Goal: Find specific page/section: Find specific page/section

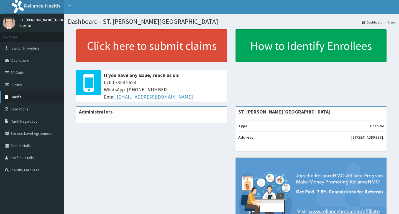
click at [22, 100] on link "Tariffs" at bounding box center [32, 97] width 64 height 12
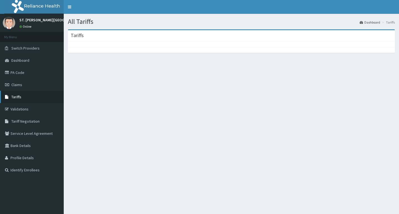
click at [22, 98] on link "Tariffs" at bounding box center [32, 97] width 64 height 12
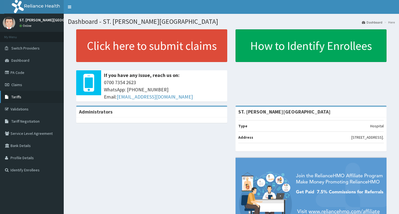
click at [26, 96] on link "Tariffs" at bounding box center [32, 97] width 64 height 12
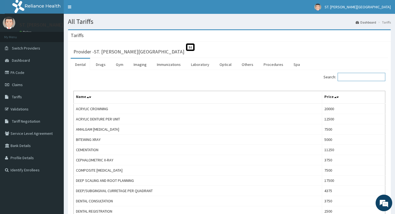
click at [350, 77] on input "Search:" at bounding box center [362, 77] width 48 height 8
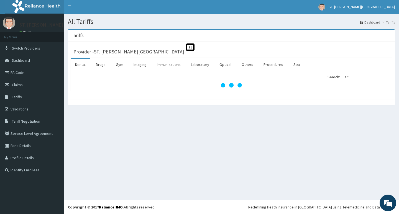
type input "A"
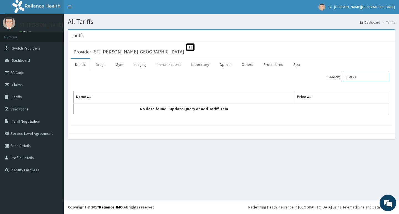
type input "LUMEFA"
click at [98, 64] on link "Drugs" at bounding box center [101, 65] width 19 height 12
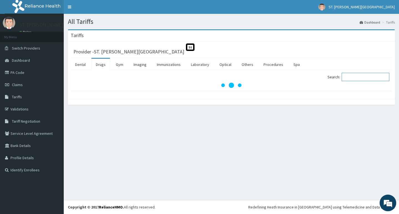
click at [358, 80] on input "Search:" at bounding box center [366, 77] width 48 height 8
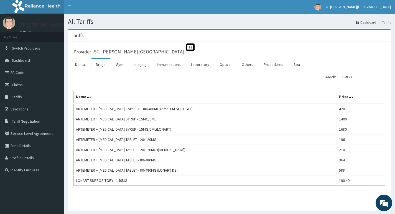
drag, startPoint x: 361, startPoint y: 78, endPoint x: 338, endPoint y: 79, distance: 22.8
click at [338, 79] on label "Search: LUMEFA" at bounding box center [355, 77] width 62 height 8
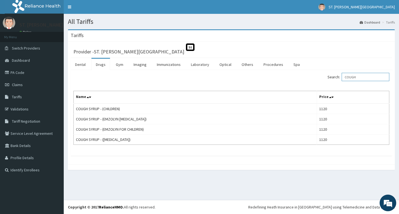
drag, startPoint x: 365, startPoint y: 78, endPoint x: 345, endPoint y: 80, distance: 20.1
click at [345, 80] on label "Search: COUGH" at bounding box center [359, 77] width 62 height 8
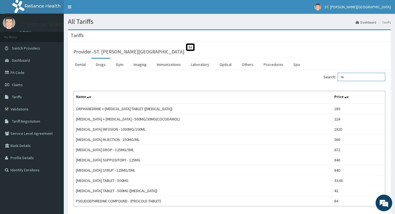
type input "P"
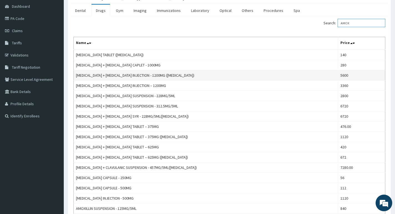
scroll to position [55, 0]
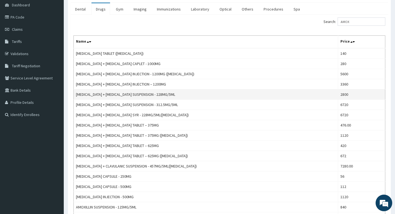
click at [175, 95] on td "AMOXICILLIN + CLAVULANIC ACID SUSPENSION - 228MG/5ML" at bounding box center [206, 95] width 265 height 10
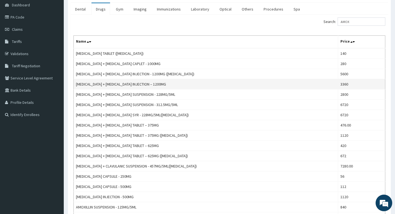
click at [335, 84] on td "AMOXICILLIN + CLAVULANIC ACID INJECTION – 1200MG" at bounding box center [206, 84] width 265 height 10
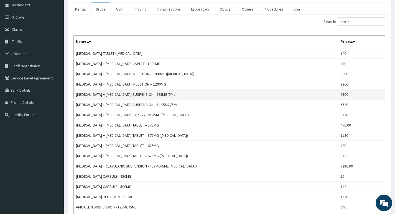
click at [208, 95] on td "AMOXICILLIN + CLAVULANIC ACID SUSPENSION - 228MG/5ML" at bounding box center [206, 95] width 265 height 10
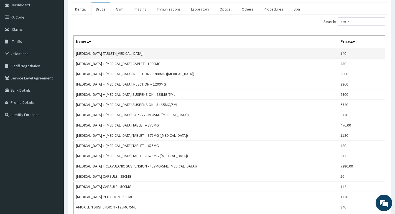
click at [271, 58] on td "ACETAZOLAMIDE TABLET (DIAMOX)" at bounding box center [206, 53] width 265 height 11
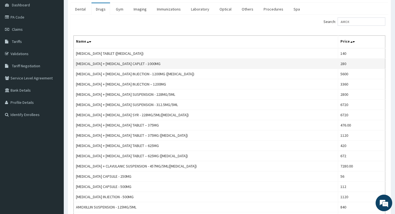
click at [273, 61] on td "AMOXICILLIN + CLAVULANIC ACID CAPLET - 1000MG" at bounding box center [206, 64] width 265 height 10
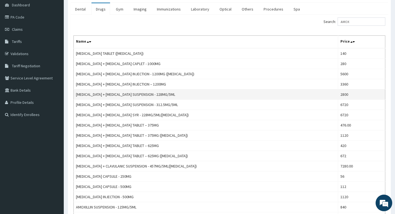
click at [348, 95] on td "2800" at bounding box center [361, 95] width 47 height 10
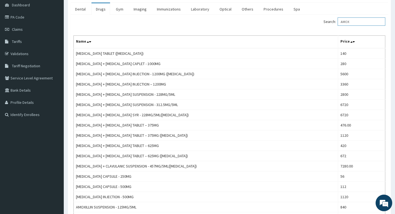
drag, startPoint x: 358, startPoint y: 23, endPoint x: 339, endPoint y: 26, distance: 19.8
click at [339, 26] on div "Search: AMOX" at bounding box center [310, 22] width 152 height 10
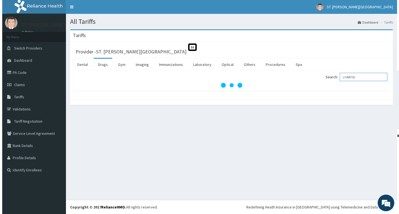
scroll to position [0, 0]
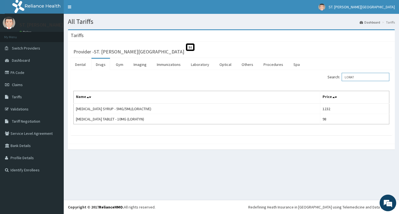
type input "LORAT"
click at [15, 108] on link "Validations" at bounding box center [32, 109] width 64 height 12
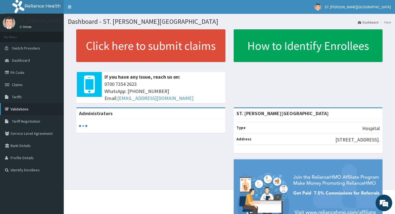
click at [19, 111] on link "Validations" at bounding box center [32, 109] width 64 height 12
